Goal: Task Accomplishment & Management: Manage account settings

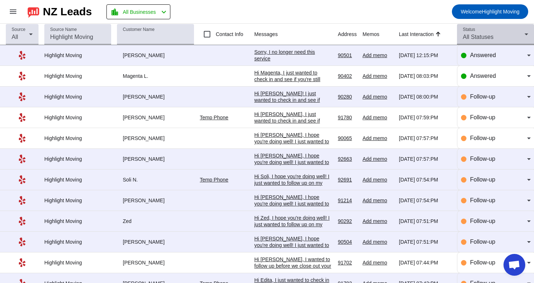
click at [516, 43] on div "Status All Statuses" at bounding box center [495, 34] width 65 height 20
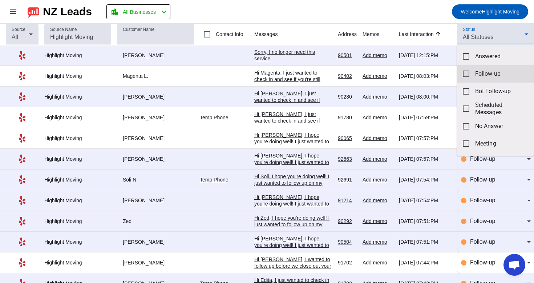
click at [492, 76] on span "Follow-up" at bounding box center [501, 73] width 53 height 7
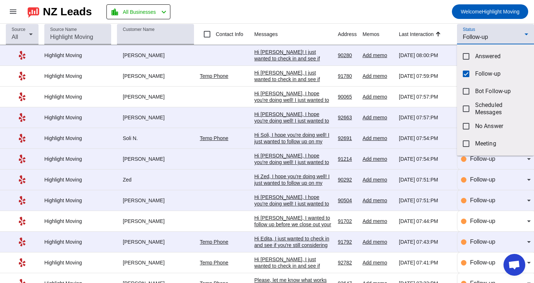
click at [440, 25] on div at bounding box center [267, 141] width 534 height 283
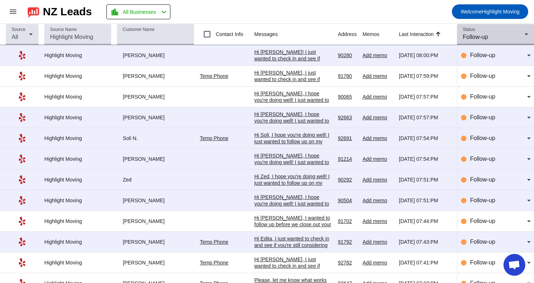
click at [507, 37] on div "Follow-up" at bounding box center [494, 37] width 62 height 9
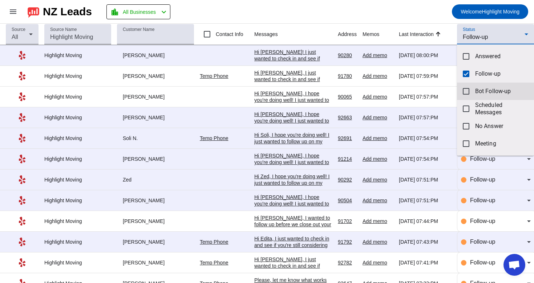
click at [481, 96] on mat-option "Bot Follow-up" at bounding box center [495, 90] width 77 height 17
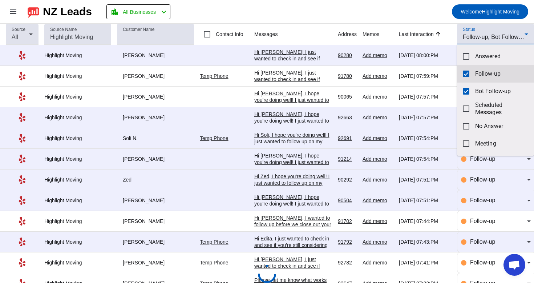
click at [469, 73] on mat-pseudo-checkbox at bounding box center [466, 73] width 7 height 7
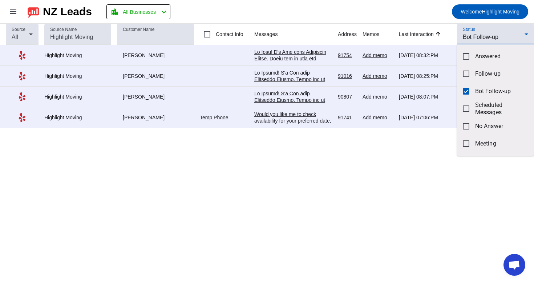
click at [386, 19] on div at bounding box center [267, 141] width 534 height 283
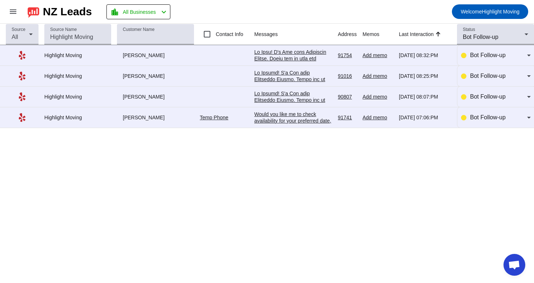
click at [311, 120] on div "Would you like me to check availability for your preferred date, or are you sti…" at bounding box center [293, 124] width 78 height 26
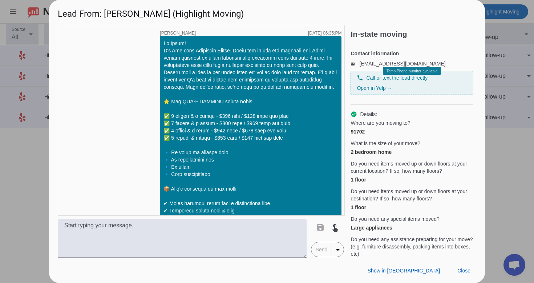
scroll to position [243, 0]
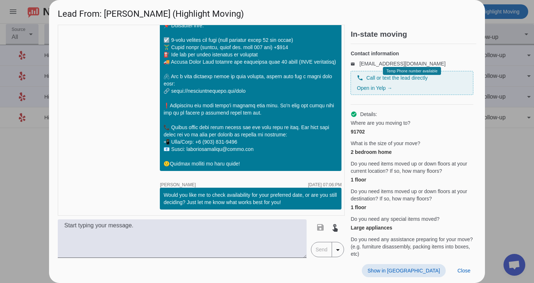
click at [423, 274] on span at bounding box center [404, 270] width 84 height 13
click at [460, 271] on span "Close" at bounding box center [464, 270] width 13 height 6
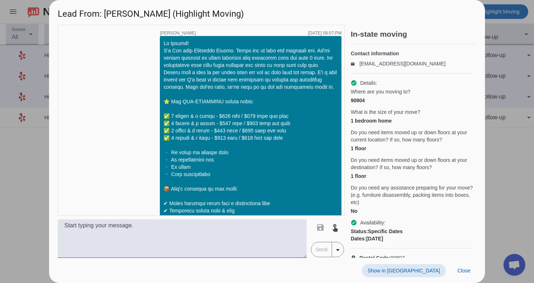
scroll to position [205, 0]
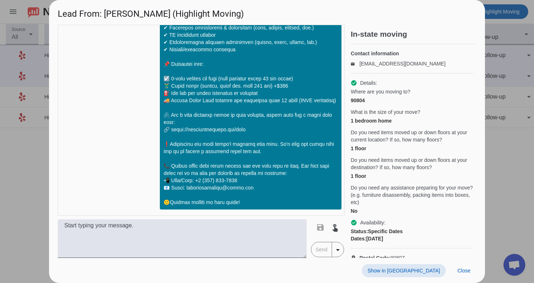
click at [435, 272] on span "Show in [GEOGRAPHIC_DATA]" at bounding box center [404, 270] width 72 height 6
click at [470, 271] on span "Close" at bounding box center [464, 270] width 13 height 6
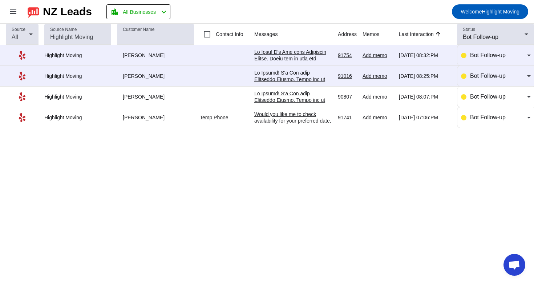
click at [310, 68] on td "8/15/2025, 08:25:PM" at bounding box center [296, 76] width 84 height 21
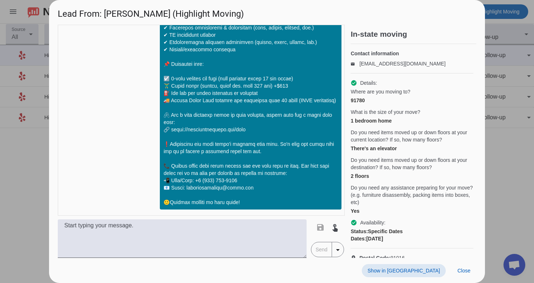
click at [415, 272] on span "Show in [GEOGRAPHIC_DATA]" at bounding box center [404, 270] width 72 height 6
click at [462, 272] on span "Close" at bounding box center [464, 270] width 13 height 6
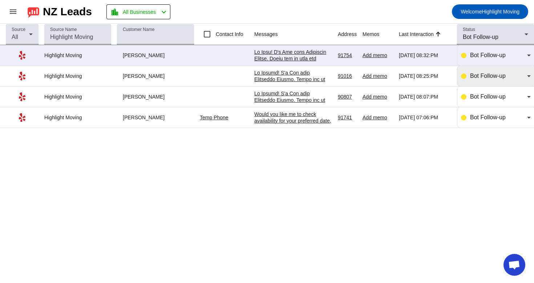
click at [470, 81] on div "Bot Follow-up" at bounding box center [496, 76] width 70 height 20
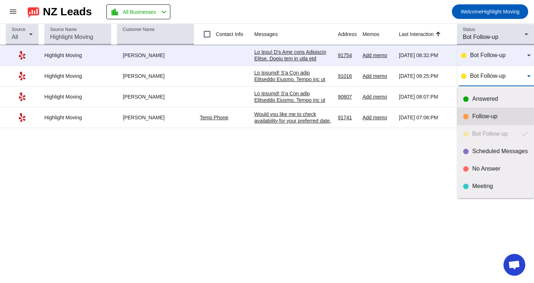
click at [467, 113] on div "Follow-up" at bounding box center [495, 116] width 65 height 7
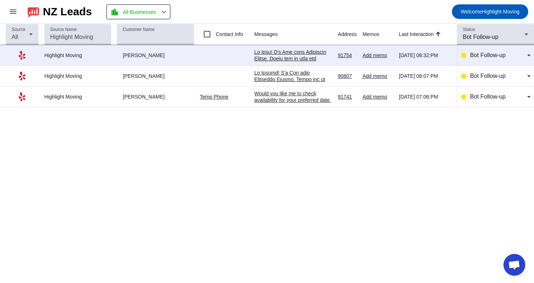
click at [300, 52] on div at bounding box center [293, 248] width 78 height 399
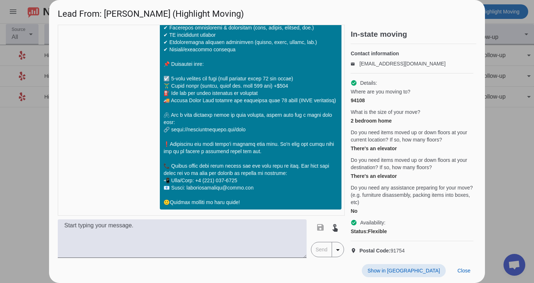
click at [424, 270] on span "Show in [GEOGRAPHIC_DATA]" at bounding box center [404, 270] width 72 height 6
click at [467, 270] on span "Close" at bounding box center [464, 270] width 13 height 6
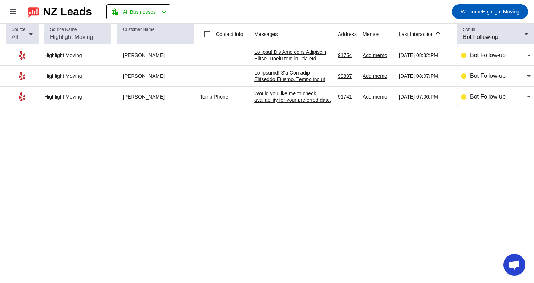
click at [290, 72] on div at bounding box center [293, 268] width 78 height 399
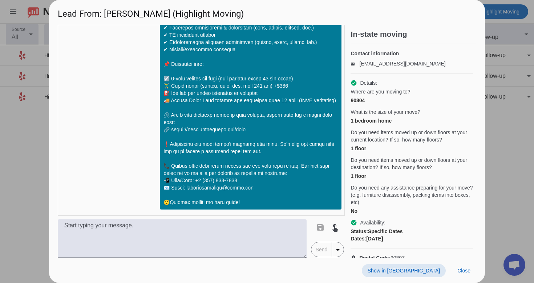
click at [422, 267] on span at bounding box center [404, 270] width 84 height 13
click at [465, 277] on div "Show in Yelp Close" at bounding box center [267, 270] width 436 height 25
click at [466, 266] on span at bounding box center [464, 270] width 25 height 13
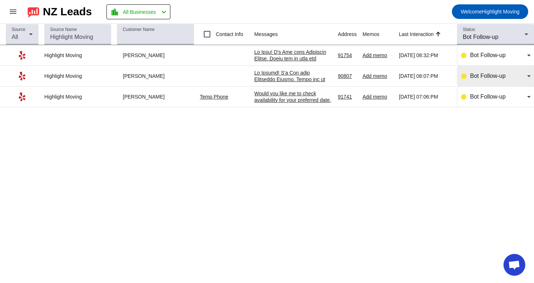
click at [468, 73] on div "Bot Follow-up" at bounding box center [496, 76] width 70 height 9
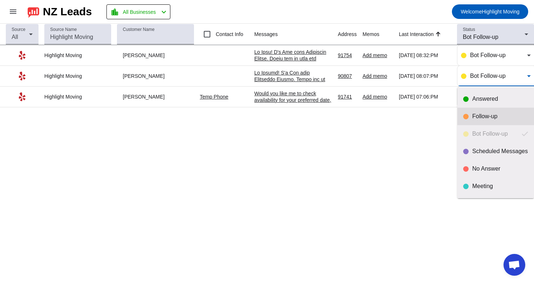
click at [462, 120] on mat-option "Follow-up" at bounding box center [496, 116] width 77 height 17
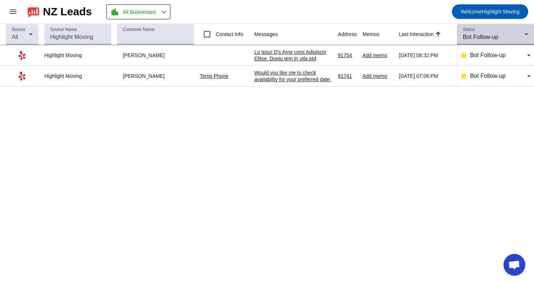
click at [506, 41] on div "Bot Follow-up" at bounding box center [494, 37] width 62 height 9
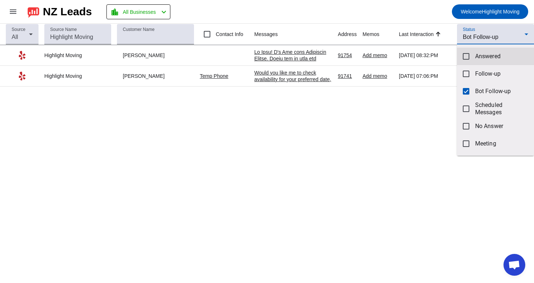
click at [501, 61] on mat-option "Answered" at bounding box center [495, 56] width 77 height 17
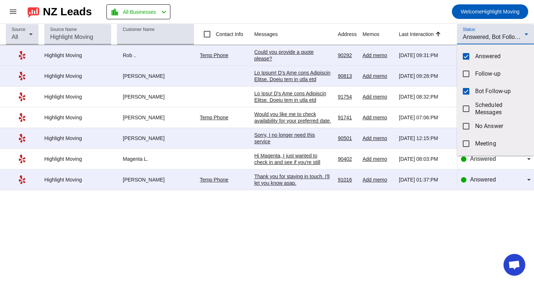
click at [295, 48] on div at bounding box center [267, 141] width 534 height 283
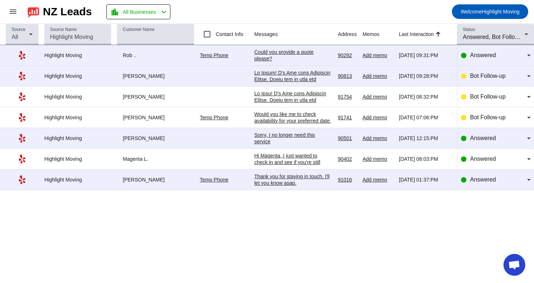
click at [294, 55] on div "Could you provide a quote please?" at bounding box center [293, 55] width 78 height 13
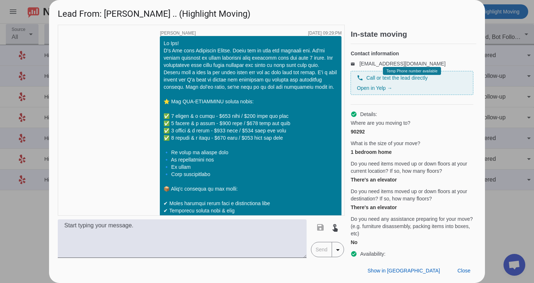
scroll to position [236, 0]
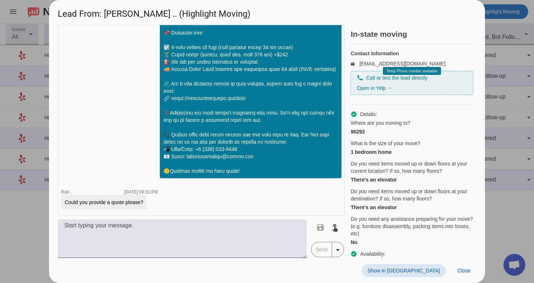
click at [423, 269] on span "Show in [GEOGRAPHIC_DATA]" at bounding box center [404, 270] width 72 height 6
click at [462, 269] on span "Close" at bounding box center [464, 270] width 13 height 6
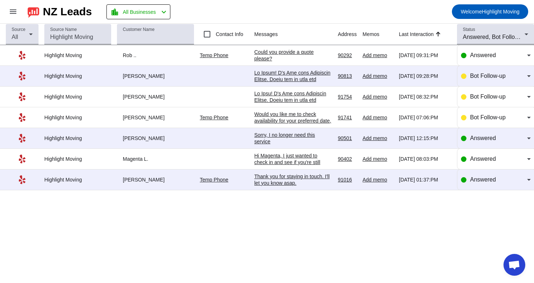
click at [300, 52] on div "Could you provide a quote please?" at bounding box center [293, 55] width 78 height 13
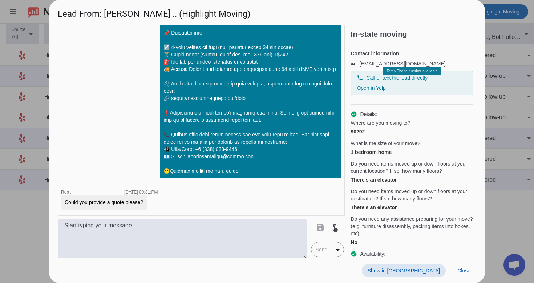
click at [416, 269] on span "Show in [GEOGRAPHIC_DATA]" at bounding box center [404, 270] width 72 height 6
click at [465, 271] on span "Close" at bounding box center [464, 270] width 13 height 6
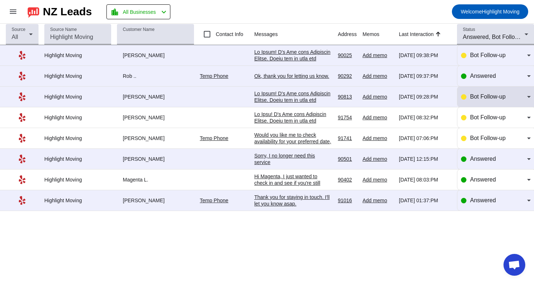
click at [472, 98] on span "Bot Follow-up" at bounding box center [488, 96] width 36 height 6
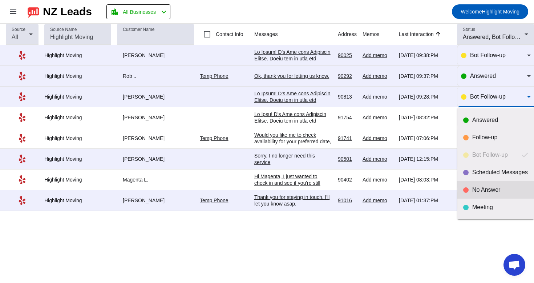
click at [496, 196] on mat-option "No Answer" at bounding box center [496, 189] width 77 height 17
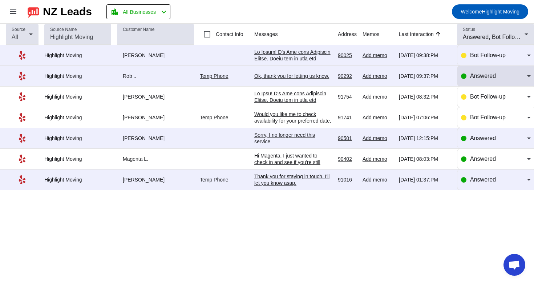
click at [463, 80] on div "Answered" at bounding box center [496, 76] width 70 height 9
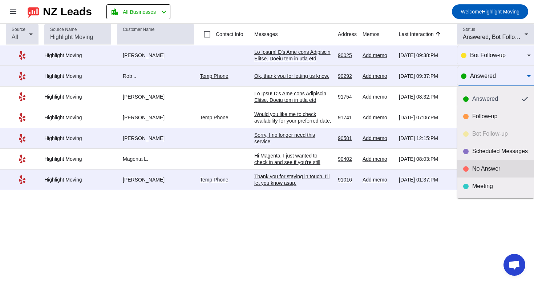
click at [482, 170] on div "No Answer" at bounding box center [500, 168] width 56 height 7
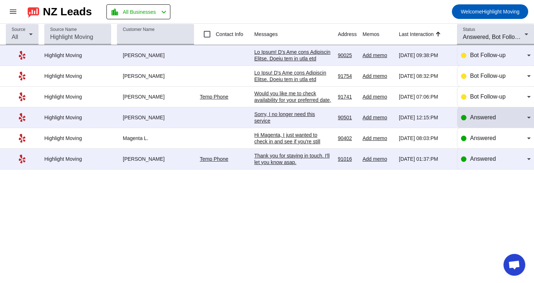
click at [472, 122] on div "Answered" at bounding box center [498, 117] width 57 height 9
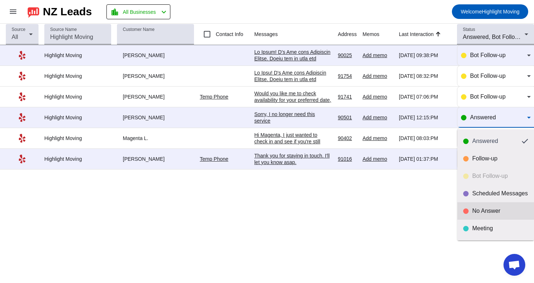
click at [487, 212] on div "No Answer" at bounding box center [500, 210] width 56 height 7
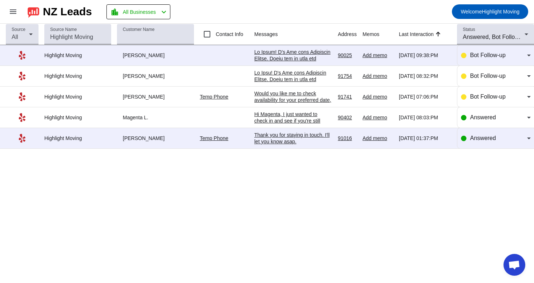
click at [294, 58] on div at bounding box center [293, 248] width 78 height 399
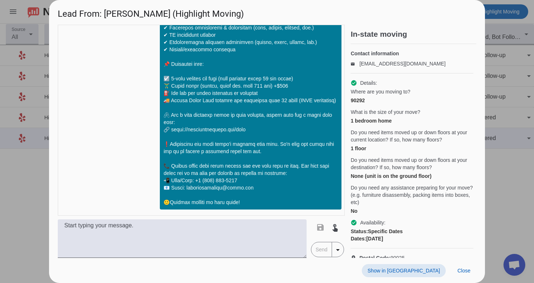
click at [420, 270] on span "Show in [GEOGRAPHIC_DATA]" at bounding box center [404, 270] width 72 height 6
click at [468, 272] on span "Close" at bounding box center [464, 270] width 13 height 6
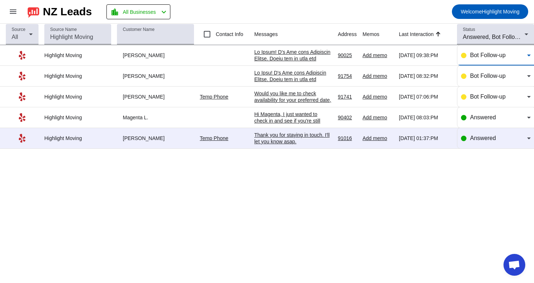
click at [486, 60] on mat-select "Bot Follow-up" at bounding box center [500, 55] width 61 height 9
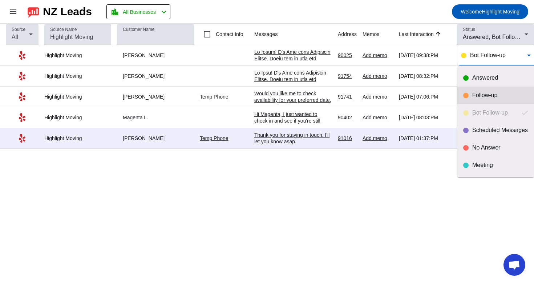
click at [475, 97] on div "Follow-up" at bounding box center [500, 95] width 56 height 7
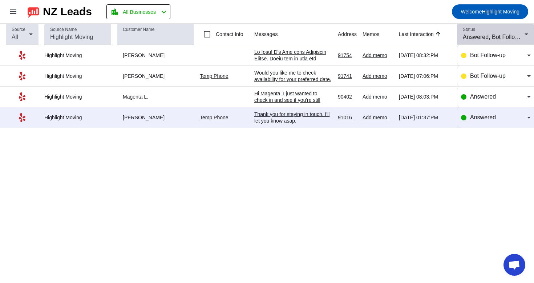
click at [472, 35] on span "Answered, Bot Follow-up" at bounding box center [495, 37] width 65 height 6
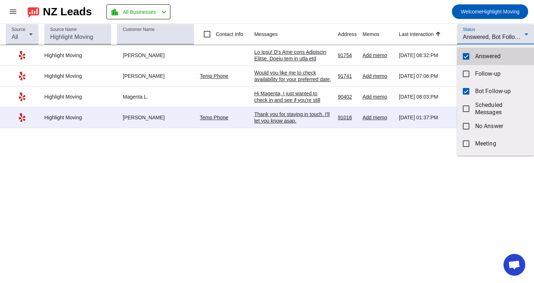
click at [486, 54] on span "Answered" at bounding box center [501, 56] width 53 height 7
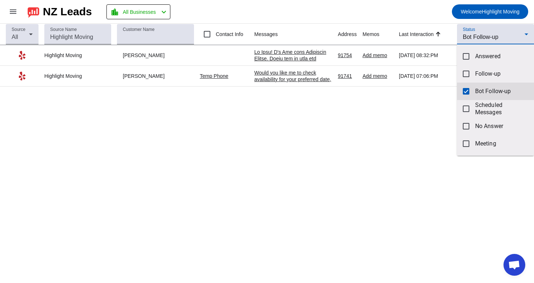
click at [484, 89] on span "Bot Follow-up" at bounding box center [501, 91] width 53 height 7
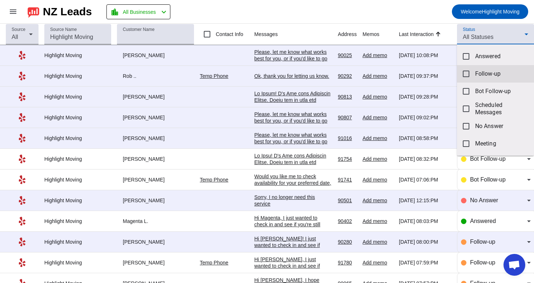
click at [486, 78] on mat-option "Follow-up" at bounding box center [495, 73] width 77 height 17
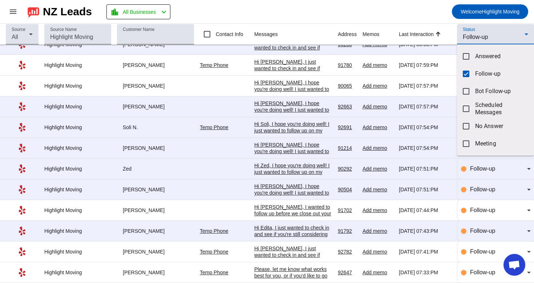
scroll to position [79, 0]
